Goal: Task Accomplishment & Management: Complete application form

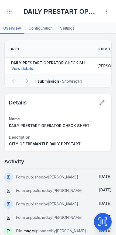
click at [44, 29] on link "Configuration" at bounding box center [40, 28] width 30 height 10
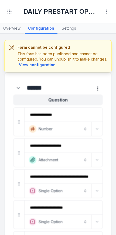
click at [13, 6] on div "Toggle Navigation" at bounding box center [9, 11] width 10 height 15
click at [12, 11] on icon "Toggle navigation" at bounding box center [9, 11] width 5 height 5
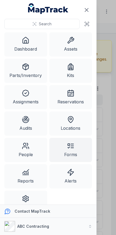
click at [76, 47] on link "Assets" at bounding box center [70, 44] width 43 height 24
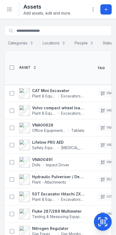
click at [56, 106] on strong "Volvo compact wheel loader" at bounding box center [58, 107] width 52 height 5
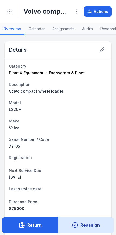
click at [101, 13] on button "Actions" at bounding box center [98, 11] width 28 height 10
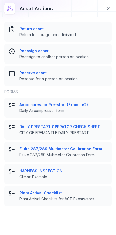
click at [81, 131] on span "CITY OF FREMANTLE DAILY PRESTART" at bounding box center [63, 132] width 88 height 5
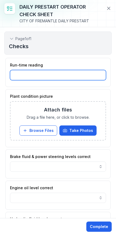
click at [83, 77] on input ":r20v:-form-item-label" at bounding box center [58, 75] width 96 height 10
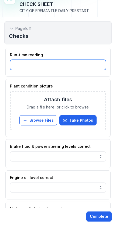
type input "*****"
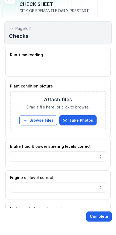
click at [41, 125] on button "Browse Files" at bounding box center [38, 130] width 38 height 10
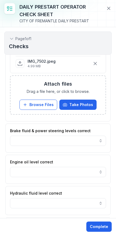
scroll to position [62, 0]
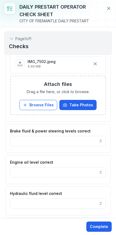
click at [90, 141] on button "button" at bounding box center [58, 141] width 96 height 10
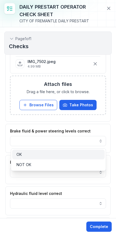
click at [64, 155] on div "OK" at bounding box center [58, 154] width 84 height 5
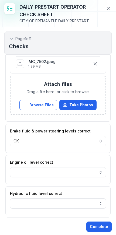
click at [68, 171] on button "button" at bounding box center [58, 172] width 96 height 10
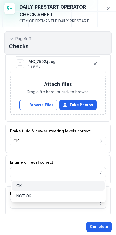
click at [62, 184] on div "OK" at bounding box center [58, 185] width 84 height 5
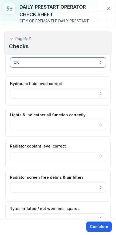
scroll to position [176, 0]
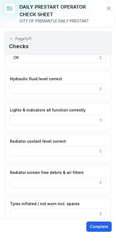
click at [94, 86] on button "button" at bounding box center [58, 89] width 96 height 10
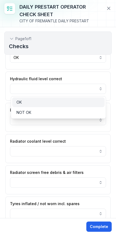
click at [60, 102] on div "OK" at bounding box center [58, 102] width 84 height 5
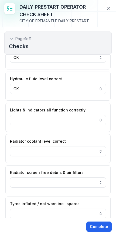
click at [61, 128] on div "Lights & indicators all function correctly" at bounding box center [57, 117] width 105 height 29
click at [61, 119] on button "button" at bounding box center [58, 120] width 96 height 10
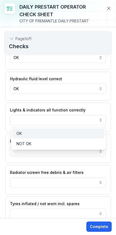
click at [51, 136] on div "OK" at bounding box center [58, 133] width 84 height 5
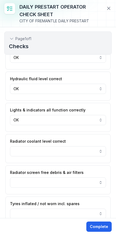
click at [60, 155] on button "button" at bounding box center [58, 151] width 96 height 10
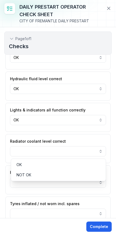
click at [63, 159] on div "OK NOT OK" at bounding box center [58, 169] width 95 height 23
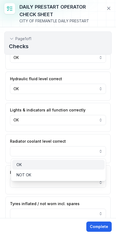
click at [55, 164] on div "OK" at bounding box center [58, 164] width 84 height 5
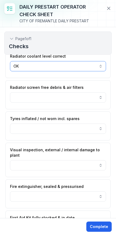
scroll to position [275, 0]
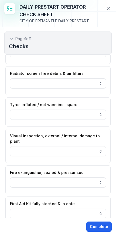
click at [94, 86] on button "button" at bounding box center [58, 83] width 96 height 10
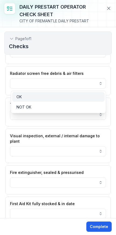
click at [72, 98] on div "OK" at bounding box center [58, 96] width 84 height 5
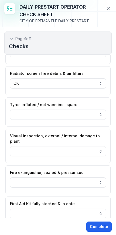
click at [76, 118] on button "button" at bounding box center [58, 114] width 96 height 10
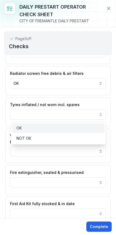
click at [64, 129] on div "OK" at bounding box center [58, 127] width 84 height 5
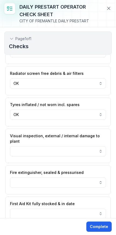
click at [73, 147] on button "button" at bounding box center [58, 151] width 96 height 10
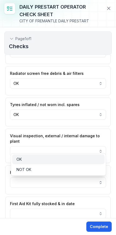
click at [63, 159] on div "OK" at bounding box center [58, 159] width 84 height 5
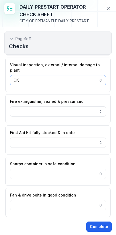
scroll to position [365, 0]
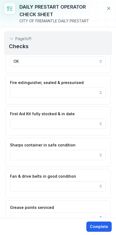
click at [95, 87] on button "button" at bounding box center [58, 92] width 96 height 10
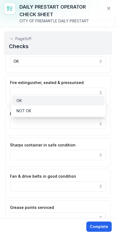
click at [69, 101] on div "OK" at bounding box center [58, 100] width 84 height 5
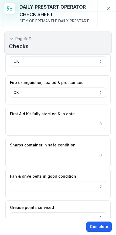
click at [75, 123] on button "button" at bounding box center [58, 124] width 96 height 10
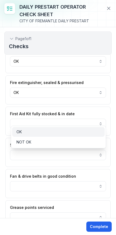
click at [61, 132] on div "OK" at bounding box center [58, 131] width 84 height 5
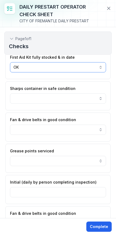
scroll to position [434, 0]
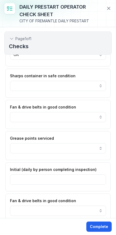
click at [96, 81] on button "button" at bounding box center [58, 86] width 96 height 10
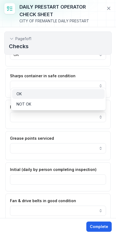
click at [77, 96] on div "OK" at bounding box center [58, 93] width 84 height 5
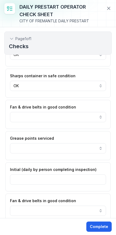
click at [76, 113] on button "button" at bounding box center [58, 117] width 96 height 10
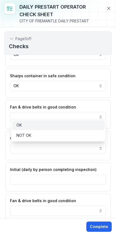
click at [65, 127] on div "OK" at bounding box center [58, 124] width 84 height 5
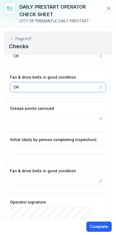
scroll to position [493, 0]
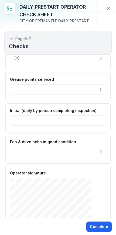
click at [95, 86] on button "button" at bounding box center [58, 89] width 96 height 10
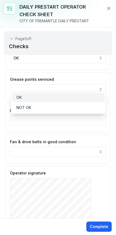
click at [79, 98] on div "OK" at bounding box center [58, 97] width 84 height 5
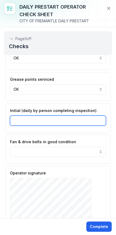
click at [69, 119] on input ":r22l:-form-item-label" at bounding box center [58, 120] width 96 height 10
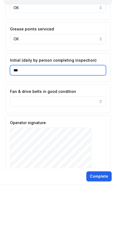
type input "***"
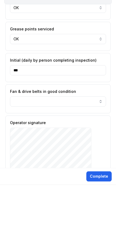
click at [88, 147] on button "button" at bounding box center [58, 152] width 96 height 10
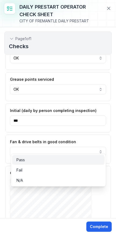
click at [52, 159] on div "Pass" at bounding box center [58, 159] width 84 height 5
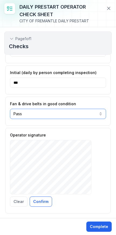
scroll to position [531, 0]
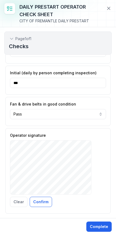
click at [20, 198] on button "Clear" at bounding box center [18, 202] width 17 height 10
click at [38, 197] on button "Confirm" at bounding box center [41, 202] width 22 height 10
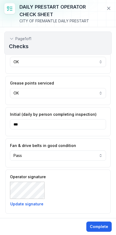
click at [102, 229] on button "Complete" at bounding box center [98, 226] width 25 height 10
